Goal: Information Seeking & Learning: Learn about a topic

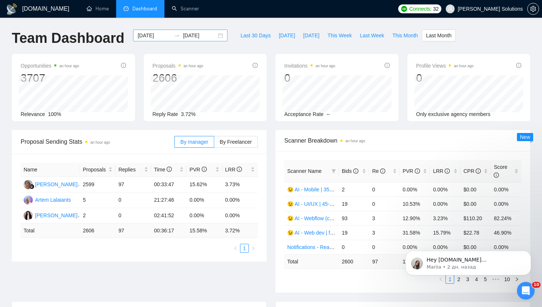
click at [151, 34] on input "2025-08-01" at bounding box center [155, 35] width 34 height 8
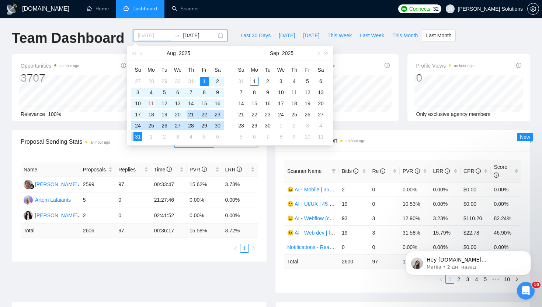
type input "2025-08-11"
click at [152, 104] on div "11" at bounding box center [151, 103] width 9 height 9
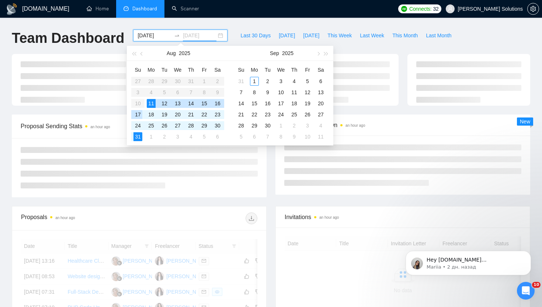
type input "2025-08-17"
click at [139, 113] on div "17" at bounding box center [138, 114] width 9 height 9
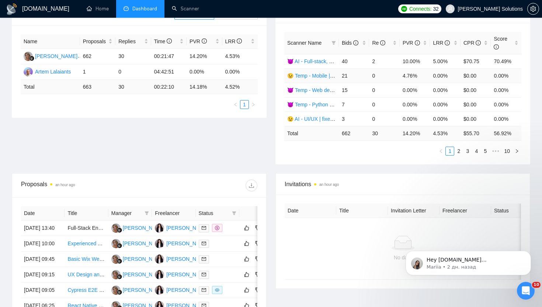
scroll to position [130, 0]
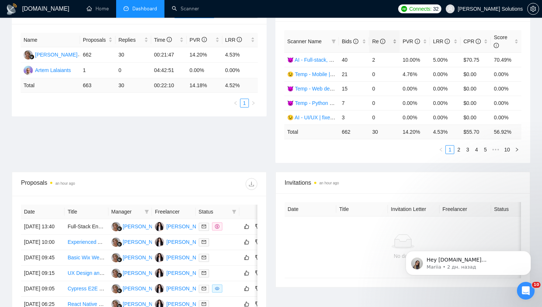
click at [377, 40] on span "Re" at bounding box center [378, 41] width 13 height 6
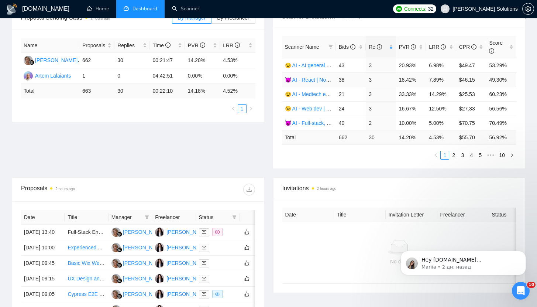
scroll to position [128, 0]
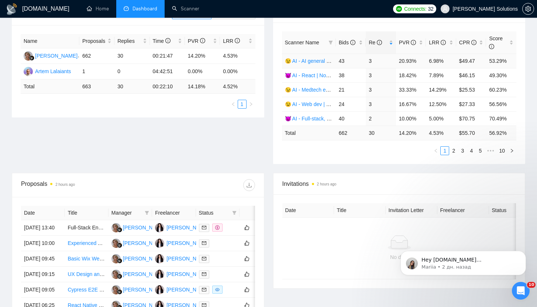
click at [317, 60] on link "😉 AI - AI general | 45+fixed+unspec | Daria" at bounding box center [335, 61] width 100 height 6
click at [319, 75] on link "😈 AI - React | Node | MERN | 35+, fixed + unspec (expert) | Artem" at bounding box center [361, 75] width 153 height 6
click at [318, 105] on link "😉 AI - Web dev | 45+ fixed + unspec expert | Daria" at bounding box center [343, 104] width 117 height 6
click at [318, 119] on link "😈 AI - Full-stack, web dev | long-term | Artem" at bounding box center [337, 118] width 105 height 6
click at [452, 151] on link "2" at bounding box center [453, 150] width 8 height 8
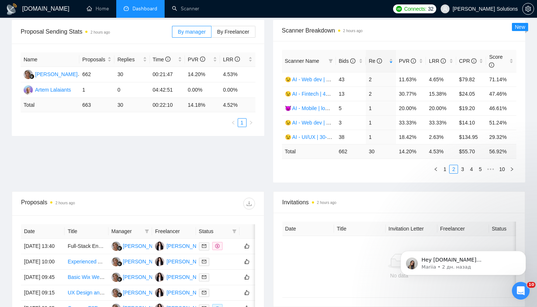
scroll to position [101, 0]
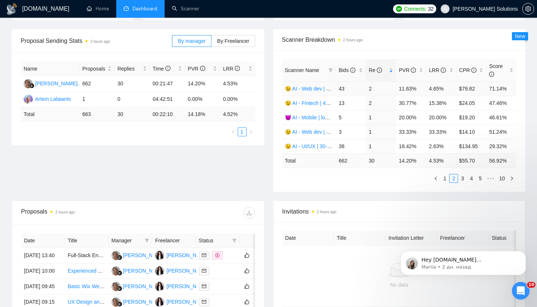
click at [309, 88] on link "😉 AI - Web dev | 35-40 | Daria" at bounding box center [320, 89] width 71 height 6
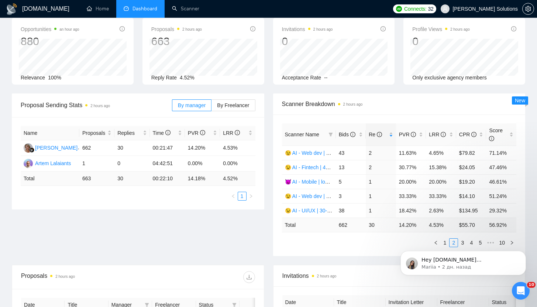
scroll to position [10, 0]
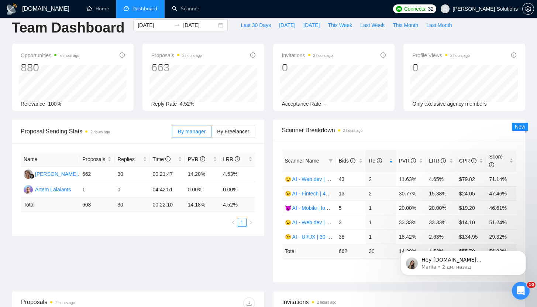
click at [320, 193] on link "😉 AI - Fintech | 45+ | Daria" at bounding box center [316, 193] width 63 height 6
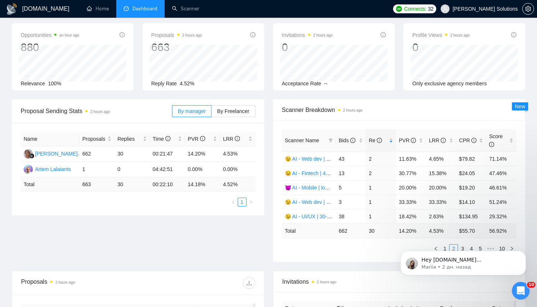
scroll to position [50, 0]
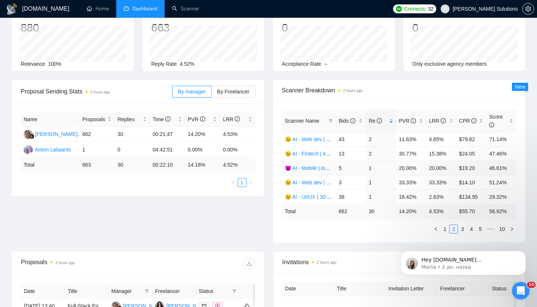
click at [311, 169] on link "😈 AI - Mobile | long-term | Artem" at bounding box center [323, 168] width 76 height 6
click at [317, 182] on link "😉 AI - Web dev | 41-45 | Daria" at bounding box center [320, 182] width 71 height 6
drag, startPoint x: 318, startPoint y: 197, endPoint x: 410, endPoint y: 8, distance: 210.4
click at [318, 197] on link "😉 AI - UI/UX | 30-45 | Daria" at bounding box center [317, 197] width 65 height 6
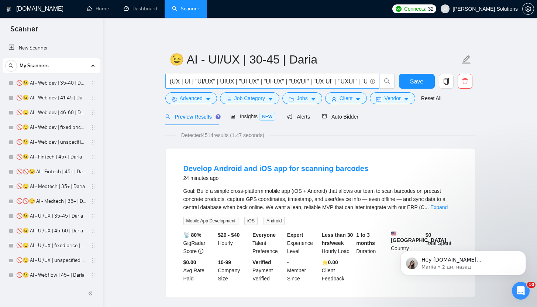
scroll to position [1, 0]
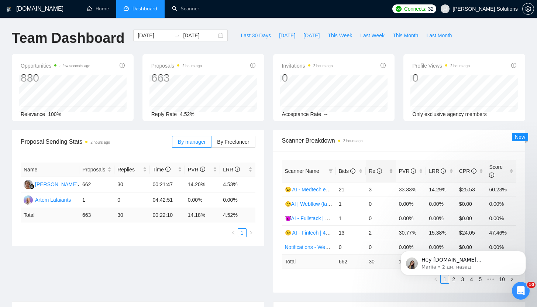
click at [373, 172] on span "Re" at bounding box center [375, 171] width 13 height 6
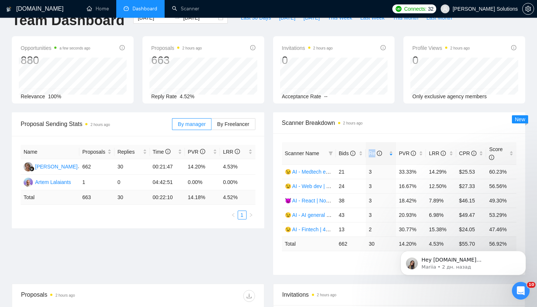
scroll to position [31, 0]
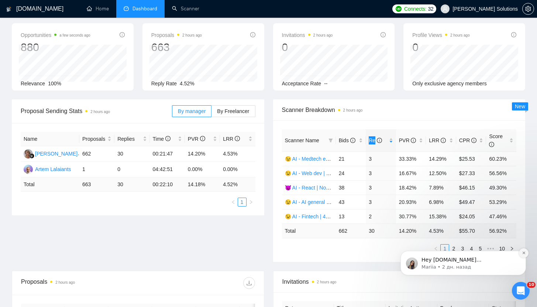
click at [524, 252] on icon "Dismiss notification" at bounding box center [524, 253] width 4 height 4
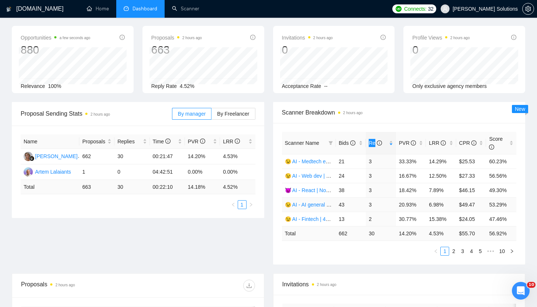
scroll to position [28, 0]
click at [378, 260] on div "Scanner Name Bids Re PVR LRR CPR Score 😉 AI - Medtech expert | 35+ | Daria 21 3…" at bounding box center [399, 193] width 252 height 141
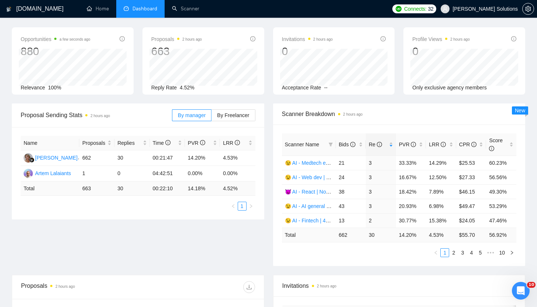
scroll to position [26, 0]
click at [454, 253] on link "2" at bounding box center [453, 253] width 8 height 8
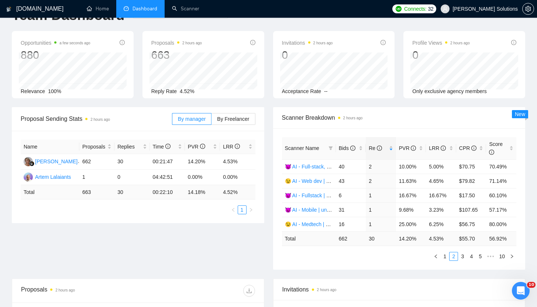
scroll to position [21, 0]
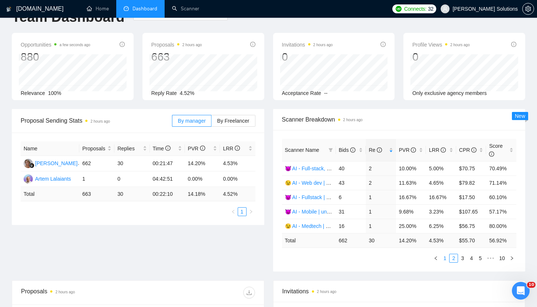
click at [441, 258] on link "1" at bounding box center [445, 258] width 8 height 8
click at [453, 259] on link "2" at bounding box center [453, 258] width 8 height 8
click at [317, 182] on link "😉 AI - Web dev | 35-40 | Daria" at bounding box center [320, 183] width 71 height 6
click at [317, 197] on link "😈 AI - Fullstack | 45+, fixed | Artem" at bounding box center [326, 197] width 82 height 6
click at [314, 196] on link "😈 AI - Fullstack | 45+, fixed | Artem" at bounding box center [326, 197] width 82 height 6
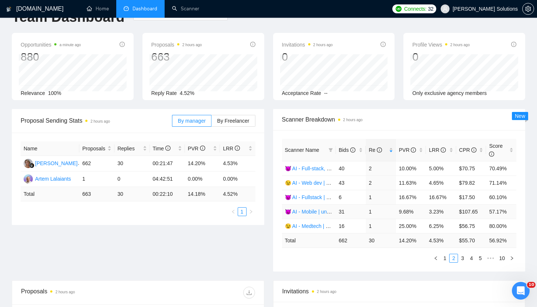
click at [317, 211] on link "😈 AI - Mobile | unspecified | Artem" at bounding box center [325, 211] width 80 height 6
click at [315, 227] on link "😉 AI - Medtech | 35+ | Daria" at bounding box center [318, 226] width 66 height 6
click at [462, 256] on link "3" at bounding box center [462, 258] width 8 height 8
click at [312, 166] on link "😉 AI - UI/UX | 35+ fixed + unspec expert | Daria" at bounding box center [340, 168] width 111 height 6
click at [322, 183] on link "😉 AI - Webflow (covletupt) | 45+ | Daria" at bounding box center [331, 183] width 92 height 6
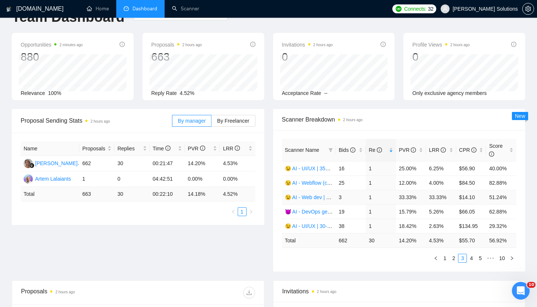
click at [317, 197] on link "😉 AI - Web dev | 41-45 | Daria" at bounding box center [320, 197] width 71 height 6
click at [308, 225] on link "😉 AI - UI/UX | 30-45 | Daria" at bounding box center [317, 226] width 65 height 6
click at [471, 258] on link "4" at bounding box center [471, 258] width 8 height 8
click at [312, 165] on link "😉 AI - Web dev | unspecified budget | Daria" at bounding box center [335, 168] width 101 height 6
click at [315, 182] on link "😉 AI - UI/UX | unspecified budget | Daria" at bounding box center [332, 183] width 95 height 6
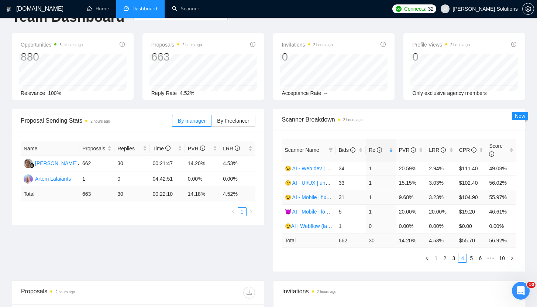
click at [318, 198] on link "😉 AI - Mobile | fixed + unspecified | Daria" at bounding box center [333, 197] width 96 height 6
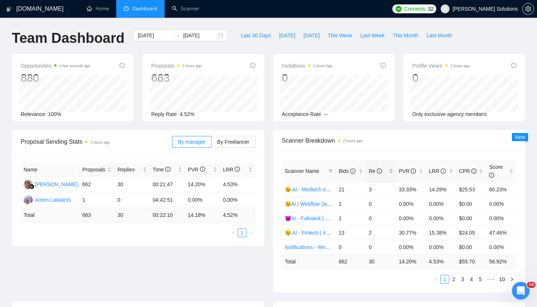
click at [369, 169] on span "Re" at bounding box center [375, 171] width 13 height 6
click at [420, 150] on div "Scanner Breakdown 2 hours ago" at bounding box center [399, 140] width 235 height 21
click at [452, 280] on link "2" at bounding box center [453, 279] width 8 height 8
click at [459, 280] on link "3" at bounding box center [462, 279] width 8 height 8
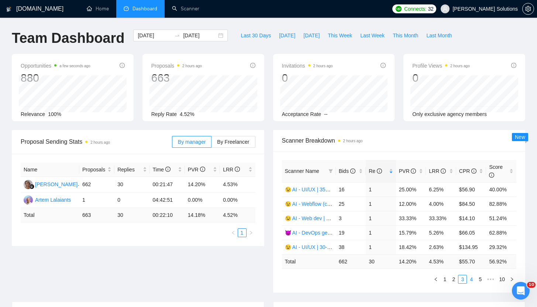
click at [473, 276] on link "4" at bounding box center [471, 279] width 8 height 8
click at [318, 190] on link "😉 AI - Web dev | unspecified budget | Daria" at bounding box center [335, 189] width 101 height 6
click at [319, 203] on link "😉 AI - UI/UX | unspecified budget | Daria" at bounding box center [332, 204] width 95 height 6
click at [518, 289] on icon "Открыть службу сообщений Intercom" at bounding box center [520, 289] width 12 height 12
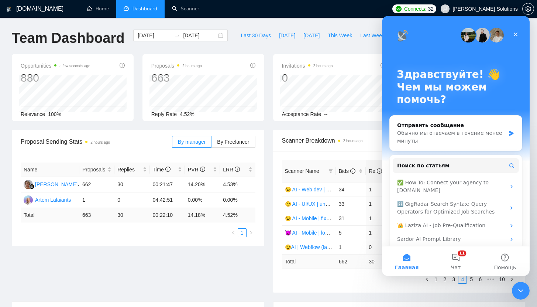
click at [253, 276] on div "Proposal Sending Stats 2 hours ago By manager By Freelancer Name Proposals Repl…" at bounding box center [268, 215] width 522 height 171
click at [466, 263] on button "11 Чат" at bounding box center [455, 261] width 49 height 30
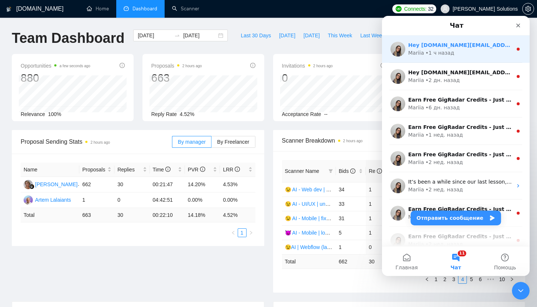
click at [462, 55] on div "Mariia • 1 ч назад" at bounding box center [460, 53] width 104 height 8
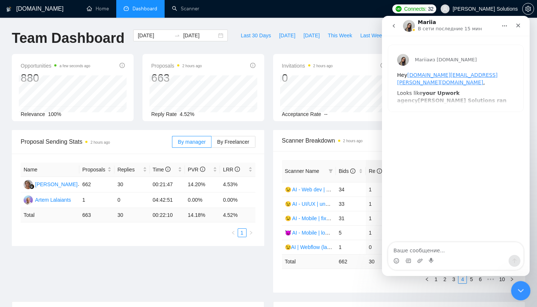
click at [518, 289] on icon "Закрыть службу сообщений Intercom" at bounding box center [519, 289] width 5 height 3
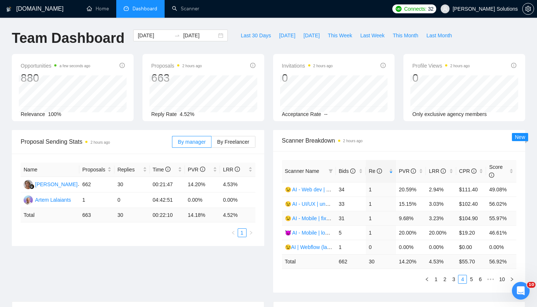
click at [321, 216] on link "😉 AI - Mobile | fixed + unspecified | Daria" at bounding box center [333, 218] width 96 height 6
click at [469, 281] on link "5" at bounding box center [471, 279] width 8 height 8
click at [317, 189] on link "😈AI - Fullstack | 35+, fixed + unsp (large-size comp)| Artem" at bounding box center [354, 189] width 138 height 6
click at [382, 167] on div "Re" at bounding box center [381, 171] width 24 height 8
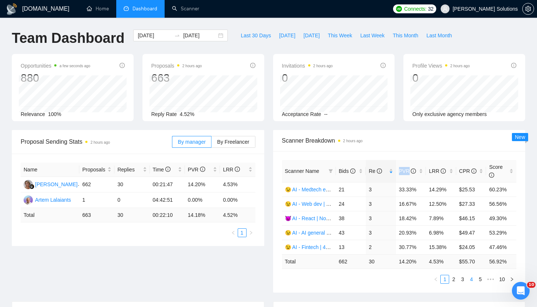
click at [470, 276] on link "4" at bounding box center [471, 279] width 8 height 8
click at [403, 294] on div "Proposal Sending Stats 2 hours ago By manager By Freelancer Name Proposals Repl…" at bounding box center [268, 215] width 522 height 171
click at [471, 278] on link "5" at bounding box center [471, 279] width 8 height 8
click at [342, 167] on div "Bids" at bounding box center [351, 171] width 24 height 8
click at [342, 167] on span "Bids" at bounding box center [348, 171] width 19 height 8
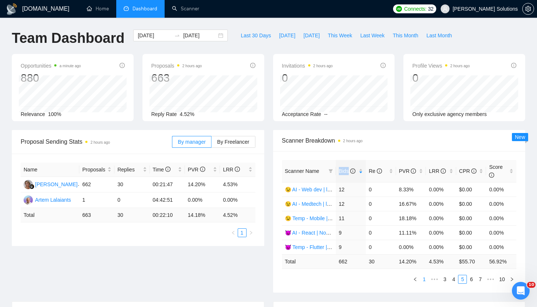
click at [425, 278] on link "1" at bounding box center [424, 279] width 8 height 8
click at [370, 303] on div "Invitations 2 hours ago" at bounding box center [399, 311] width 234 height 21
click at [370, 174] on span "Re" at bounding box center [378, 171] width 19 height 8
click at [370, 283] on div "Scanner Name Bids Re PVR LRR CPR Score 😉 AI - Medtech expert | 35+ | Daria 21 3…" at bounding box center [399, 221] width 252 height 141
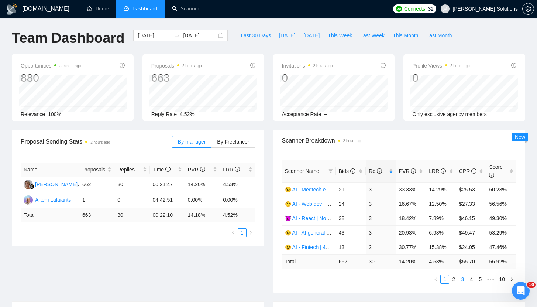
click at [465, 279] on link "3" at bounding box center [462, 279] width 8 height 8
click at [472, 281] on link "4" at bounding box center [471, 279] width 8 height 8
click at [473, 280] on link "5" at bounding box center [471, 279] width 8 height 8
click at [310, 187] on link "😈AI - Fullstack | 35+, fixed + unsp (large-size comp)| Artem" at bounding box center [354, 189] width 138 height 6
click at [312, 218] on link "😈 AI - React | Node | 45+, fixed | Artem" at bounding box center [331, 218] width 92 height 6
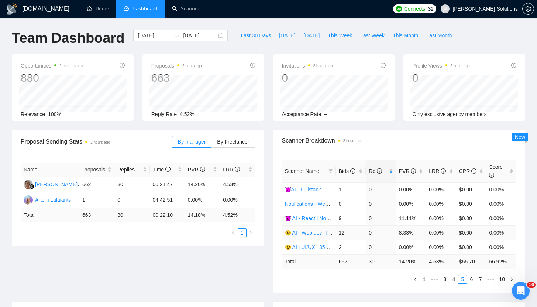
click at [315, 230] on link "😉 AI - Web dev | long-term | Daria" at bounding box center [325, 232] width 80 height 6
click at [316, 244] on link "😉 AI | UI/UX | 35+ fixed + unspec (large-size comp) | Daria" at bounding box center [353, 247] width 136 height 6
click at [471, 279] on link "6" at bounding box center [471, 279] width 8 height 8
click at [317, 204] on link "😈 Temp - Mobile | 40+ | Artem" at bounding box center [320, 204] width 71 height 6
click at [313, 246] on link "😈 AI - MERN | 45+, fixed | Artem" at bounding box center [323, 247] width 77 height 6
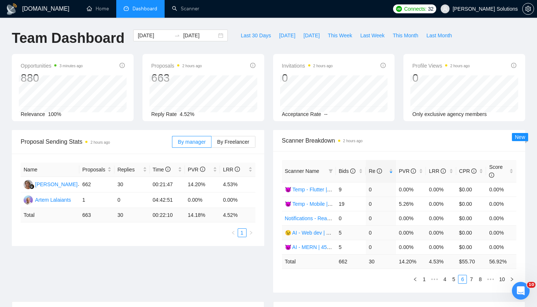
click at [311, 232] on link "😉 AI - Web dev | 46-60 | Daria" at bounding box center [320, 232] width 71 height 6
click at [473, 282] on link "7" at bounding box center [471, 279] width 8 height 8
click at [319, 188] on link "😉 AI - UI/UX | 45-60 | Daria" at bounding box center [317, 189] width 65 height 6
click at [307, 232] on link "😉 AI - Mobile | 35+ fixed + unspec (large-size comp) | Daria" at bounding box center [354, 232] width 138 height 6
click at [483, 282] on link "8" at bounding box center [483, 279] width 8 height 8
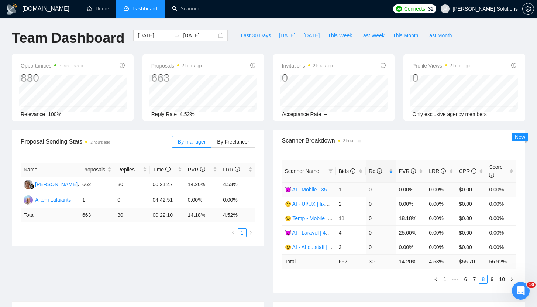
click at [311, 186] on td "😈 AI - Mobile | 35+, fixed + unspec (large-size comp) | Artem" at bounding box center [309, 189] width 54 height 14
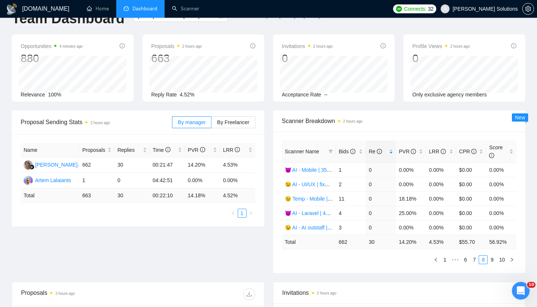
scroll to position [37, 0]
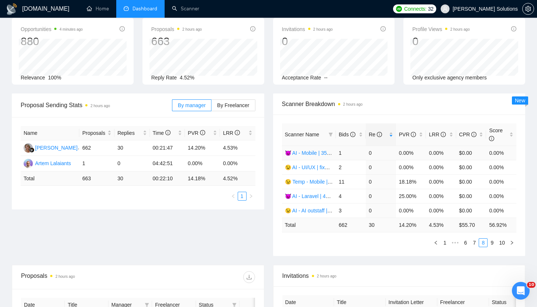
click at [305, 152] on link "😈 AI - Mobile | 35+, fixed + unspec (large-size comp) | Artem" at bounding box center [355, 153] width 141 height 6
click at [311, 168] on link "😉 AI - UI/UX | fixed | Daria ([GEOGRAPHIC_DATA])" at bounding box center [345, 167] width 121 height 6
click at [318, 182] on link "😉 Temp - Mobile | long-term | Daria" at bounding box center [326, 182] width 83 height 6
click at [491, 239] on link "9" at bounding box center [492, 242] width 8 height 8
click at [300, 194] on link "😈 AI - React | Node | MERN | 35+, fixed + unspec (large-size comp) | Artem" at bounding box center [372, 196] width 175 height 6
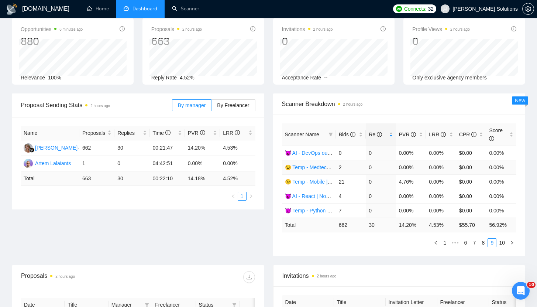
click at [313, 168] on link "😉 Temp - Medtech | 35 + fixed + unspec (large-size comp) | Daria" at bounding box center [361, 167] width 152 height 6
click at [306, 180] on link "😉 Temp - Mobile | 35+ | Daria" at bounding box center [320, 182] width 70 height 6
click at [498, 243] on link "10" at bounding box center [502, 242] width 10 height 8
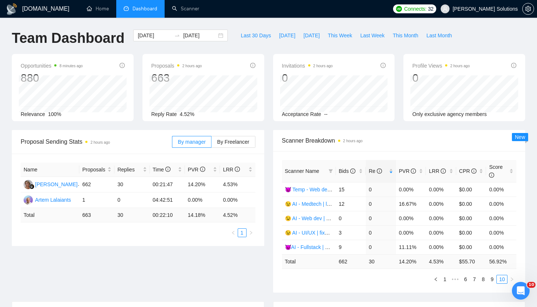
click at [144, 28] on div "GigRadar.io Home Dashboard Scanner Connects: 32 Darly Solutions Team Dashboard …" at bounding box center [268, 296] width 537 height 593
click at [146, 33] on input "2025-08-11" at bounding box center [155, 35] width 34 height 8
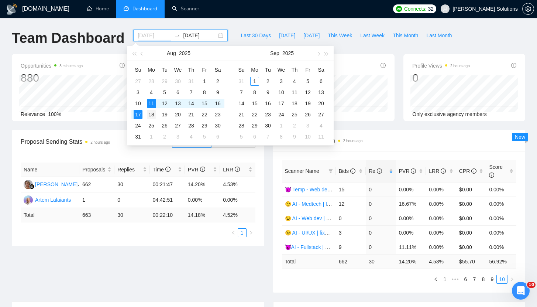
type input "2025-08-18"
click at [153, 114] on div "18" at bounding box center [151, 114] width 9 height 9
type input "2025-08-24"
click at [139, 125] on div "24" at bounding box center [138, 125] width 9 height 9
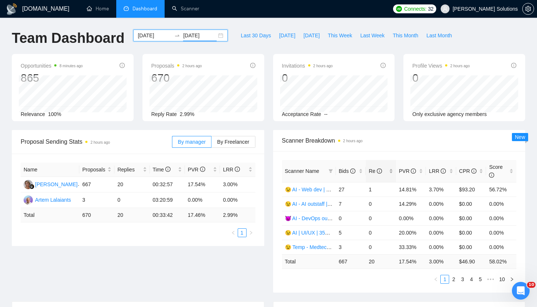
click at [375, 172] on span "Re" at bounding box center [375, 171] width 13 height 6
click at [394, 150] on div "Scanner Breakdown 2 hours ago" at bounding box center [399, 140] width 235 height 21
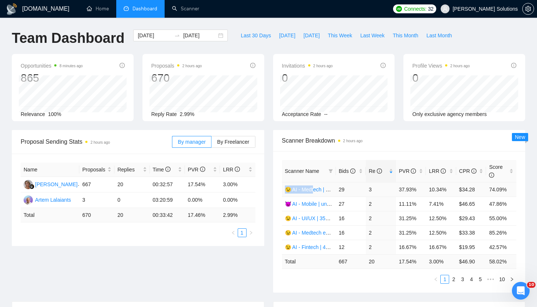
click at [314, 185] on td "😉 AI - Medtech | 35+ | Daria" at bounding box center [309, 189] width 54 height 14
click at [313, 190] on link "😉 AI - Medtech | 35+ | Daria" at bounding box center [318, 189] width 66 height 6
click at [301, 217] on link "😉 AI - UI/UX | 35+ fixed + unspec expert | Daria" at bounding box center [340, 218] width 111 height 6
click at [311, 247] on link "😉 AI - Fintech | 45+ | Daria" at bounding box center [316, 247] width 63 height 6
click at [314, 206] on link "😈 AI - Mobile | unspecified | Artem" at bounding box center [325, 204] width 80 height 6
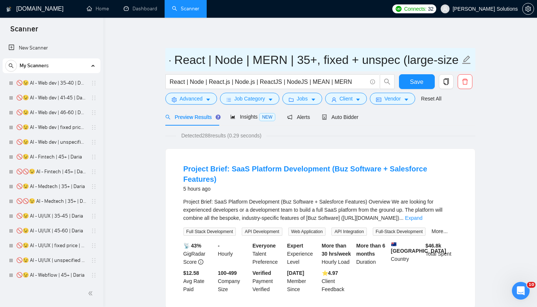
scroll to position [0, 103]
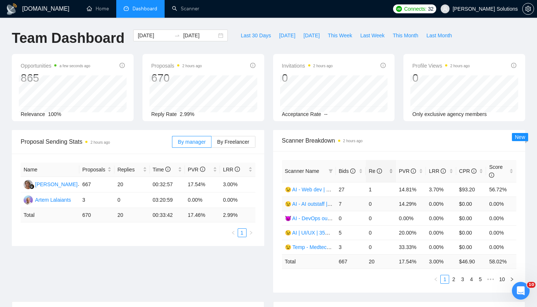
click at [374, 174] on span "Re" at bounding box center [378, 171] width 19 height 8
click at [345, 291] on div "Scanner Name Bids Re PVR LRR CPR Score 😉 AI - Medtech | 35+ | Daria 29 3 37.93%…" at bounding box center [399, 221] width 252 height 141
click at [452, 280] on link "2" at bounding box center [453, 279] width 8 height 8
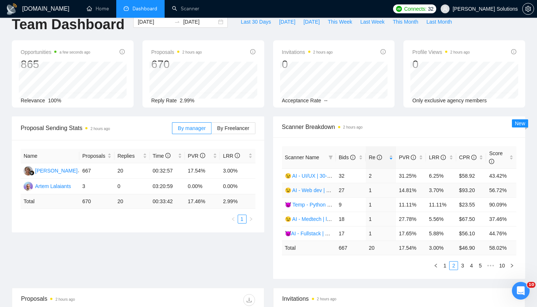
scroll to position [25, 0]
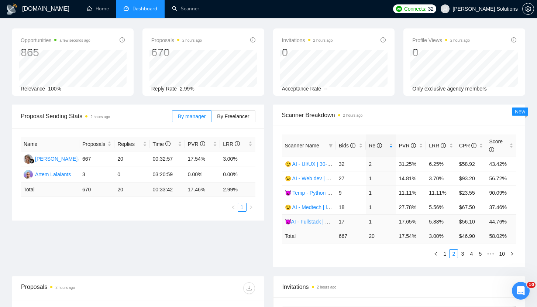
click at [310, 218] on link "😈AI - Fullstack | 35+, fixed + unsp (expert)| Artem" at bounding box center [342, 221] width 115 height 6
click at [317, 164] on link "😉 AI - UI/UX | 30-45 | Daria" at bounding box center [317, 164] width 65 height 6
click at [318, 176] on link "😉 AI - Web dev | 35-40 | Daria" at bounding box center [320, 178] width 71 height 6
click at [463, 253] on link "3" at bounding box center [462, 253] width 8 height 8
click at [310, 180] on link "😉 AI - UI/UX | long-term | Daria" at bounding box center [321, 178] width 73 height 6
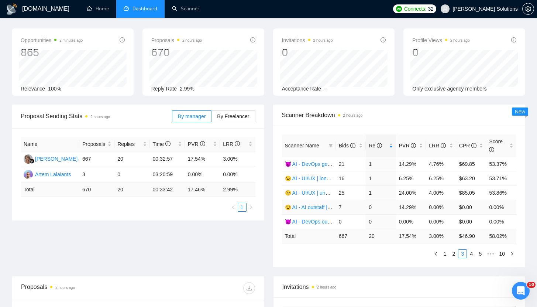
click at [321, 205] on link "😉 AI - AI outstaff | 45+fixed+unspec | Daria" at bounding box center [335, 207] width 100 height 6
click at [471, 253] on link "4" at bounding box center [471, 253] width 8 height 8
click at [471, 253] on link "5" at bounding box center [471, 253] width 8 height 8
click at [455, 253] on link "4" at bounding box center [453, 253] width 8 height 8
click at [454, 255] on link "3" at bounding box center [453, 253] width 8 height 8
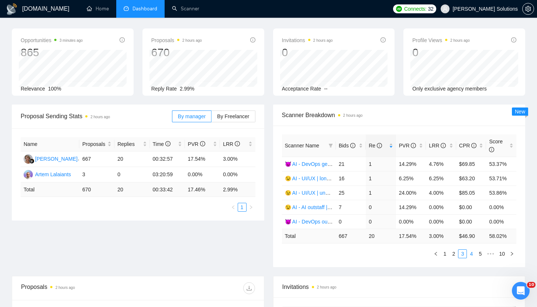
click at [472, 253] on link "4" at bounding box center [471, 253] width 8 height 8
click at [311, 162] on link "😉 AI | UI/UX | 35+ fixed + unspec (large-size comp) | Daria" at bounding box center [353, 164] width 136 height 6
click at [314, 164] on link "😉 AI | UI/UX | 35+ fixed + unspec (large-size comp) | Daria" at bounding box center [353, 164] width 136 height 6
click at [320, 179] on link "😉 Temp - Medtech | 35 + fixed + unspec (large-size comp) | Daria" at bounding box center [361, 178] width 152 height 6
click at [322, 193] on link "😈 AI - React | Node | MERN | 35+, fixed + unspec (expert) | Artem" at bounding box center [361, 193] width 153 height 6
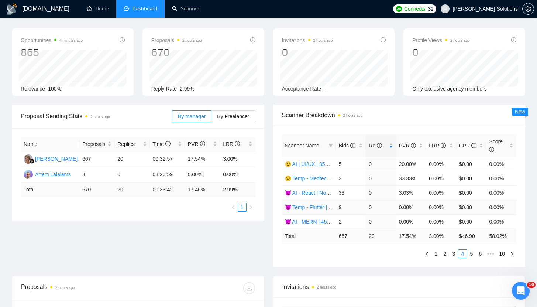
click at [314, 209] on link "😈 Temp - Flutter | 35+, unspecified | Artem" at bounding box center [334, 207] width 99 height 6
click at [303, 221] on link "😈 AI - MERN | 45+, fixed | Artem" at bounding box center [323, 221] width 77 height 6
click at [471, 255] on link "5" at bounding box center [471, 253] width 8 height 8
click at [324, 179] on link "😉 AI - Webflow (covletupt) | 45+ | Daria" at bounding box center [331, 178] width 92 height 6
click at [322, 191] on link "😈 AI - React | Node | MERN | 35+, fixed + unspec (large-size comp) | Artem" at bounding box center [372, 193] width 175 height 6
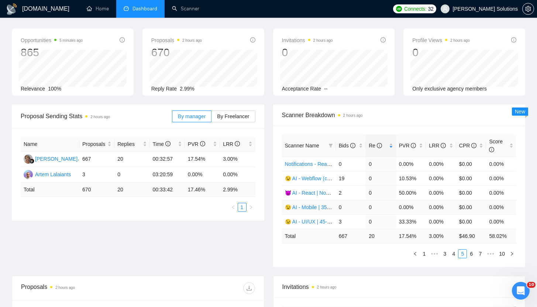
click at [312, 206] on link "😉 AI - Mobile | 35+ fixed + unspec (large-size comp) | Daria" at bounding box center [354, 207] width 138 height 6
click at [307, 219] on link "😉 AI - UI/UX | 45-60 | Daria" at bounding box center [317, 221] width 65 height 6
click at [472, 255] on link "6" at bounding box center [471, 253] width 8 height 8
click at [322, 178] on link "😉 AI - Web dev | 46-60 | Daria" at bounding box center [320, 178] width 71 height 6
click at [320, 190] on link "😈 Temp - Mobile | 40+ | Artem" at bounding box center [320, 193] width 71 height 6
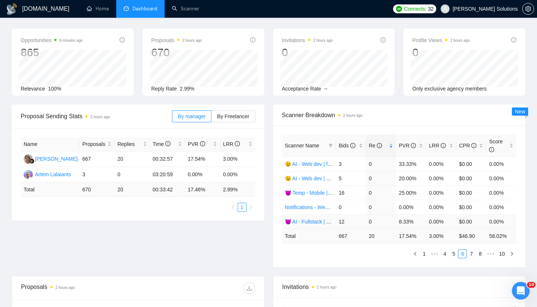
click at [318, 221] on link "😈 AI - Fullstack | 45+, fixed | Artem" at bounding box center [326, 221] width 82 height 6
click at [472, 255] on link "7" at bounding box center [471, 253] width 8 height 8
click at [321, 163] on link "😉 AI - Web dev | 45+ fixed + unspec expert | Daria" at bounding box center [343, 164] width 117 height 6
click at [318, 177] on link "😈 AI - React | Node | 45+, fixed | Artem" at bounding box center [331, 178] width 92 height 6
click at [310, 207] on link "😉 AI - Web dev | long-term | Daria" at bounding box center [325, 207] width 80 height 6
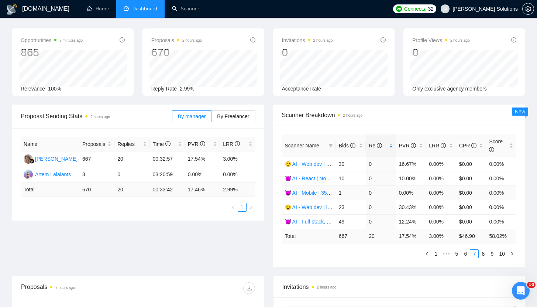
click at [316, 191] on link "😈 AI - Mobile | 35+, fixed + unspec (large-size comp) | Artem" at bounding box center [355, 193] width 141 height 6
click at [313, 221] on link "😈 AI - Full-stack, web dev | long-term | Artem" at bounding box center [337, 221] width 105 height 6
click at [483, 253] on link "8" at bounding box center [483, 253] width 8 height 8
click at [321, 164] on link "😉 Temp - Mobile | 35+ | Daria" at bounding box center [320, 164] width 70 height 6
click at [313, 190] on link "😉 AI - Web dev | 35+ fixed + unspec (large-size comp) | Daria" at bounding box center [356, 193] width 143 height 6
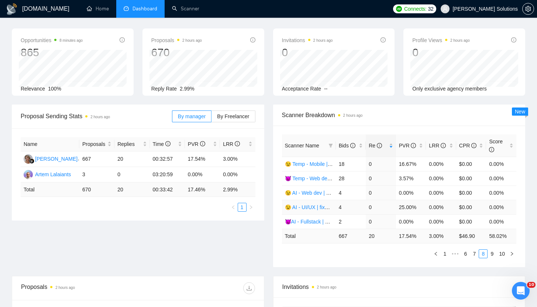
click at [321, 204] on link "😉 AI - UI/UX | fixed | Daria ([GEOGRAPHIC_DATA])" at bounding box center [345, 207] width 121 height 6
click at [317, 178] on link "😈 Temp - Web dev | 45+ | Artem" at bounding box center [323, 178] width 76 height 6
click at [494, 252] on link "9" at bounding box center [492, 253] width 8 height 8
click at [502, 252] on link "10" at bounding box center [502, 253] width 10 height 8
click at [490, 253] on link "9" at bounding box center [492, 253] width 8 height 8
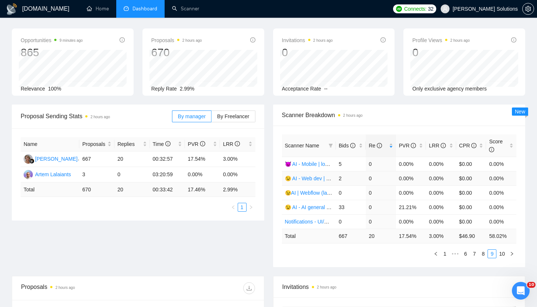
click at [314, 179] on link "😉 AI - Web dev | 41-45 | Daria" at bounding box center [320, 178] width 71 height 6
click at [499, 252] on link "10" at bounding box center [502, 253] width 10 height 8
click at [307, 178] on link "😉 AI - Web dev | unspecified budget | Daria" at bounding box center [335, 178] width 101 height 6
click at [319, 193] on link "😉 Temp - Mobile | long-term | Daria" at bounding box center [326, 193] width 83 height 6
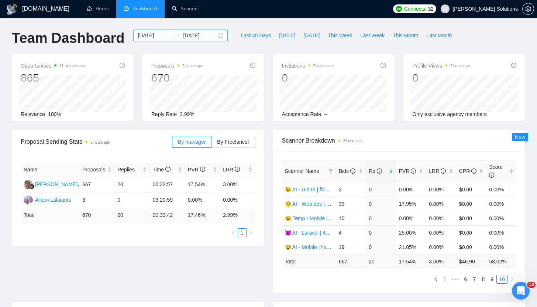
click at [160, 41] on div "2025-08-18 2025-08-24" at bounding box center [180, 36] width 94 height 12
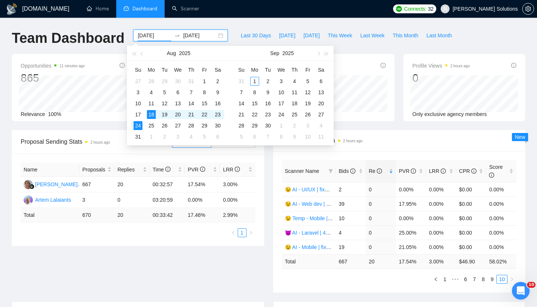
click at [158, 37] on input "2025-08-18" at bounding box center [155, 35] width 34 height 8
type input "2025-08-25"
click at [153, 125] on div "25" at bounding box center [151, 125] width 9 height 9
type input "2025-08-31"
click at [142, 135] on div "31" at bounding box center [138, 136] width 9 height 9
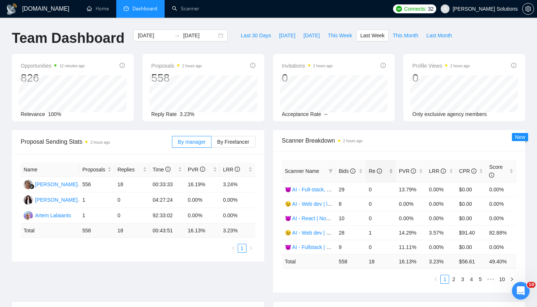
click at [372, 175] on div "Re" at bounding box center [381, 171] width 24 height 8
click at [302, 190] on link "😉 AI - Web dev | 46-60 | Daria" at bounding box center [320, 189] width 71 height 6
click at [369, 132] on div "Scanner Breakdown 2 hours ago" at bounding box center [399, 140] width 235 height 21
click at [318, 187] on link "😉 AI - Web dev | 46-60 | Daria" at bounding box center [320, 189] width 71 height 6
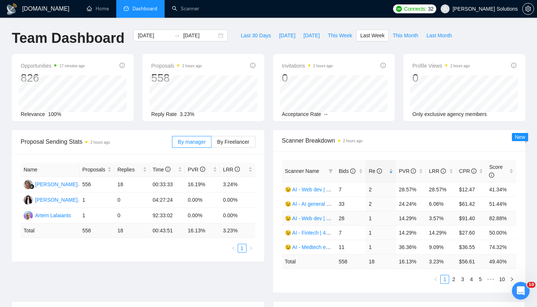
click at [307, 219] on link "😉 AI - Web dev | 45+ fixed + unspec expert | Daria" at bounding box center [343, 218] width 117 height 6
click at [455, 280] on link "2" at bounding box center [453, 279] width 8 height 8
click at [305, 206] on link "😉 AI - Medtech | 35+ | Daria" at bounding box center [318, 204] width 66 height 6
click at [310, 218] on link "😈 AI - Mobile | unspecified | Artem" at bounding box center [325, 218] width 80 height 6
click at [319, 234] on link "😉 AI - Web dev | 35-40 | Daria" at bounding box center [320, 232] width 71 height 6
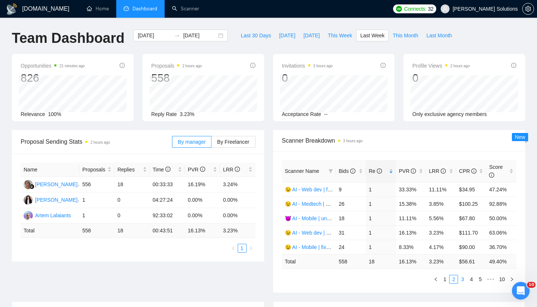
click at [464, 280] on link "3" at bounding box center [462, 279] width 8 height 8
click at [318, 189] on link "😉 AI - UI/UX | unspecified budget | Daria" at bounding box center [332, 189] width 95 height 6
click at [322, 219] on link "😈AI - Fullstack | 35+, fixed + unsp (expert)| Artem" at bounding box center [342, 218] width 115 height 6
click at [315, 229] on link "😈 Temp - Web dev | 45+ | Artem" at bounding box center [323, 232] width 76 height 6
click at [371, 167] on span "Re" at bounding box center [378, 171] width 19 height 8
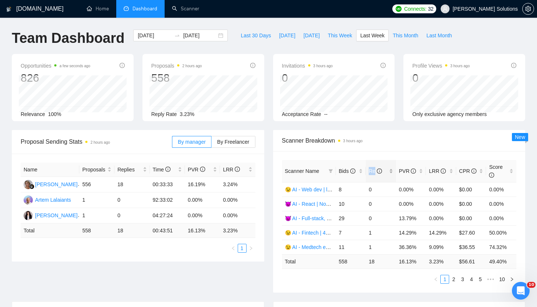
click at [371, 167] on span "Re" at bounding box center [378, 171] width 19 height 8
click at [412, 284] on div "Scanner Name Bids Re PVR LRR CPR Score 😉 AI - Web dev | 46-60 | Daria 7 2 28.57…" at bounding box center [399, 221] width 252 height 141
click at [452, 279] on link "2" at bounding box center [453, 279] width 8 height 8
click at [469, 277] on link "4" at bounding box center [471, 279] width 8 height 8
click at [453, 280] on link "3" at bounding box center [453, 279] width 8 height 8
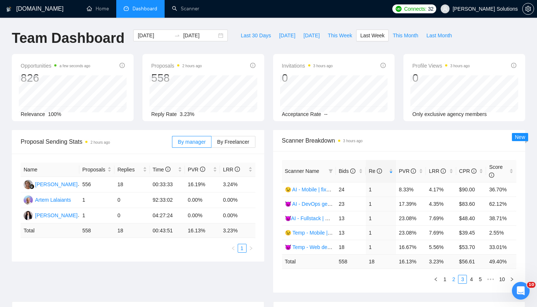
click at [450, 277] on link "2" at bounding box center [453, 279] width 8 height 8
click at [369, 168] on div "Re" at bounding box center [381, 171] width 24 height 8
click at [369, 168] on span "Re" at bounding box center [375, 171] width 13 height 6
click at [374, 169] on span "Re" at bounding box center [375, 171] width 13 height 6
click at [462, 280] on link "3" at bounding box center [462, 279] width 8 height 8
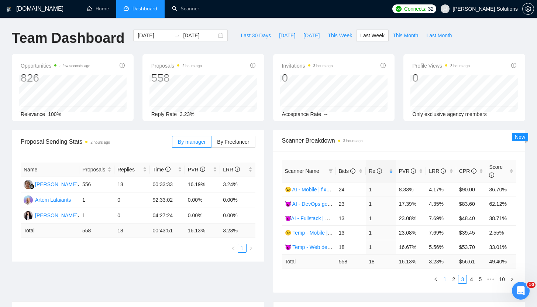
click at [443, 280] on link "1" at bounding box center [445, 279] width 8 height 8
click at [456, 279] on link "2" at bounding box center [453, 279] width 8 height 8
click at [461, 279] on link "3" at bounding box center [462, 279] width 8 height 8
click at [322, 217] on link "😈AI - Fullstack | 35+, fixed + unsp (expert)| Artem" at bounding box center [342, 218] width 115 height 6
click at [317, 245] on link "😈 Temp - Web dev | 45+ | Artem" at bounding box center [323, 247] width 76 height 6
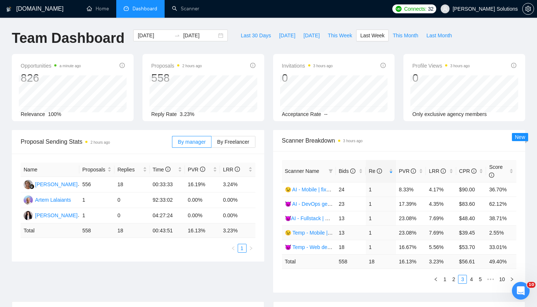
click at [305, 235] on link "😉 Temp - Mobile | 35+ | Daria" at bounding box center [320, 232] width 70 height 6
click at [469, 282] on link "4" at bounding box center [471, 279] width 8 height 8
click at [323, 218] on link "😈 AI - React | Node | 45+, fixed | Artem" at bounding box center [331, 218] width 92 height 6
click at [309, 230] on link "😈 AI - Full-stack, web dev | long-term | Artem" at bounding box center [337, 232] width 105 height 6
click at [314, 246] on link "😈 AI - Fullstack | 45+, fixed | Artem" at bounding box center [326, 247] width 82 height 6
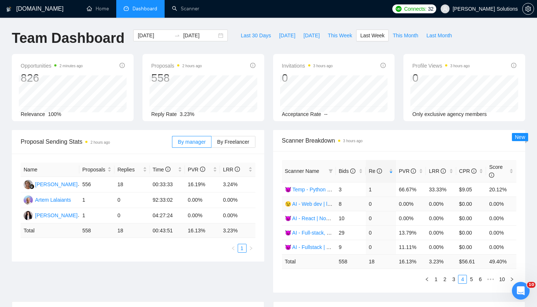
click at [311, 207] on td "😉 AI - Web dev | long-term | Daria" at bounding box center [309, 203] width 54 height 14
click at [311, 206] on link "😉 AI - Web dev | long-term | Daria" at bounding box center [325, 204] width 80 height 6
click at [469, 277] on link "5" at bounding box center [471, 279] width 8 height 8
click at [324, 232] on link "😈 Temp - Mobile | 40+ | Artem" at bounding box center [320, 232] width 71 height 6
click at [313, 217] on link "😉 AI - UI/UX | 35+ fixed + unspec expert | Daria" at bounding box center [340, 218] width 111 height 6
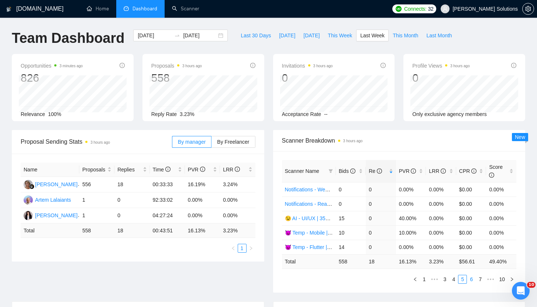
click at [470, 280] on link "6" at bounding box center [471, 279] width 8 height 8
click at [318, 201] on link "😉 AI - Webflow (covletupt) | 45+ | Daria" at bounding box center [331, 204] width 92 height 6
click at [318, 220] on link "😉 AI | UI/UX | 35+ fixed + unspec (large-size comp) | Daria" at bounding box center [353, 218] width 136 height 6
click at [318, 232] on link "😈 AI - React | Node | MERN | 35+, fixed + unspec (large-size comp) | Artem" at bounding box center [372, 232] width 175 height 6
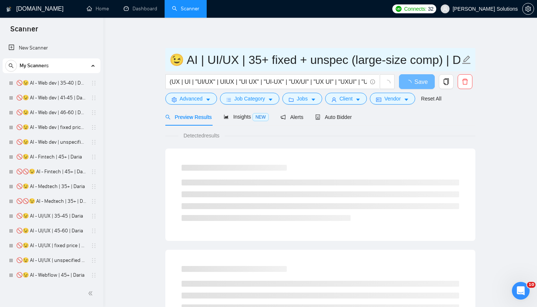
click at [198, 60] on input "😉 AI | UI/UX | 35+ fixed + unspec (large-size comp) | Daria" at bounding box center [314, 60] width 291 height 18
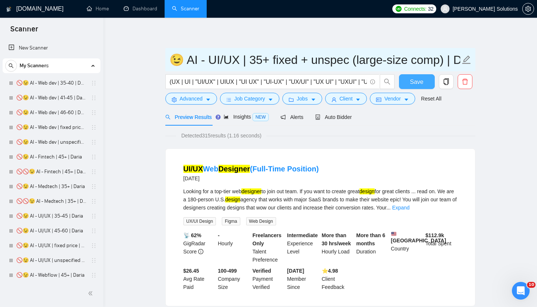
type input "😉 AI - UI/UX | 35+ fixed + unspec (large-size comp) | Daria"
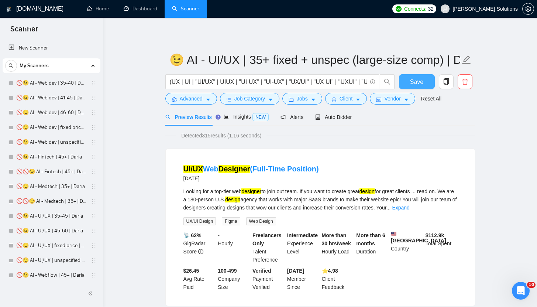
click at [415, 81] on span "Save" at bounding box center [416, 81] width 13 height 9
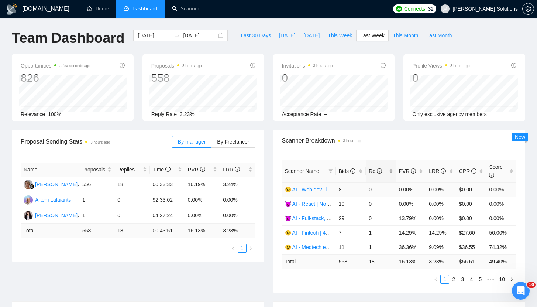
click at [369, 169] on div "Re" at bounding box center [381, 171] width 24 height 8
click at [391, 306] on div "Invitations 3 hours ago" at bounding box center [399, 311] width 234 height 21
click at [481, 283] on li "5" at bounding box center [480, 279] width 9 height 9
click at [473, 282] on link "6" at bounding box center [471, 279] width 8 height 8
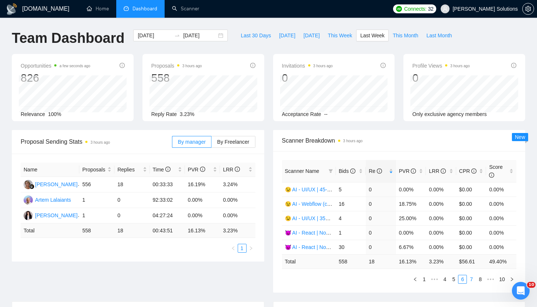
click at [469, 277] on link "7" at bounding box center [471, 279] width 8 height 8
click at [315, 189] on link "😈 AI - MERN | 45+, fixed | Artem" at bounding box center [323, 189] width 77 height 6
click at [311, 219] on link "😉 AI - Web dev | unspecified budget | Daria" at bounding box center [335, 218] width 101 height 6
click at [307, 204] on link "😉 Temp - Mobile | long-term | Daria" at bounding box center [326, 204] width 83 height 6
click at [483, 278] on link "8" at bounding box center [483, 279] width 8 height 8
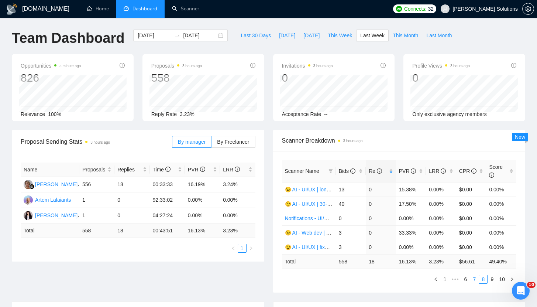
click at [473, 278] on link "7" at bounding box center [474, 279] width 8 height 8
click at [483, 278] on link "8" at bounding box center [483, 279] width 8 height 8
click at [318, 242] on td "😉 AI - UI/UX | fixed | Daria ([GEOGRAPHIC_DATA])" at bounding box center [309, 246] width 54 height 14
click at [318, 246] on link "😉 AI - UI/UX | fixed | Daria ([GEOGRAPHIC_DATA])" at bounding box center [345, 247] width 121 height 6
click at [314, 235] on td "😉 AI - Web dev | 41-45 | Daria" at bounding box center [309, 232] width 54 height 14
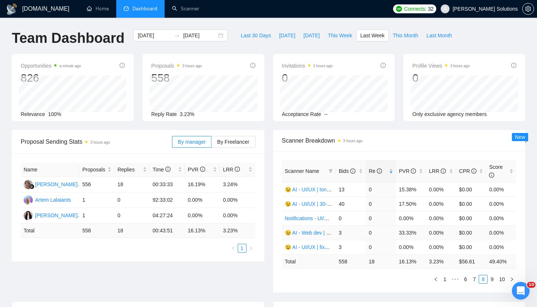
click at [315, 232] on link "😉 AI - Web dev | 41-45 | Daria" at bounding box center [320, 232] width 71 height 6
click at [491, 279] on link "9" at bounding box center [492, 279] width 8 height 8
click at [308, 233] on link "😉 AI - Web dev | 35+ fixed + unspec (large-size comp) | Daria" at bounding box center [356, 232] width 143 height 6
click at [503, 279] on link "10" at bounding box center [502, 279] width 10 height 8
